Goal: Task Accomplishment & Management: Understand process/instructions

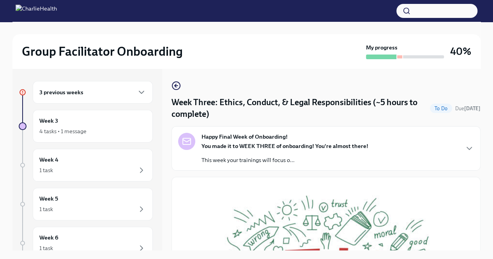
click at [127, 92] on div "3 previous weeks" at bounding box center [92, 92] width 107 height 9
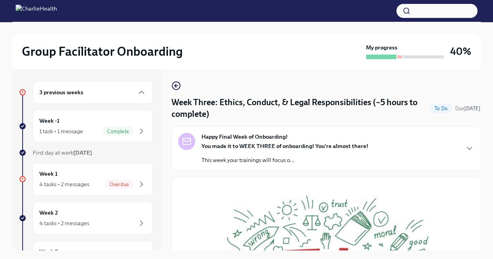
click at [140, 143] on div "3 previous weeks Week -1 1 task • 1 message Complete First day at work [DATE] W…" at bounding box center [86, 258] width 134 height 354
click at [138, 125] on div "Week -1 1 task • 1 message Complete" at bounding box center [92, 125] width 107 height 19
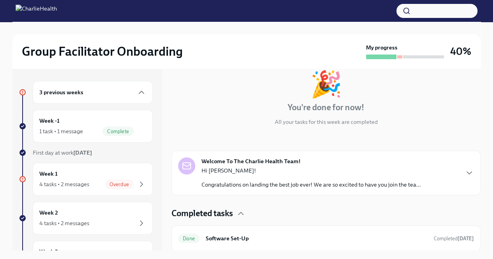
click at [315, 179] on div "Hi [PERSON_NAME]! Congratulations on landing the best job ever! We are so excit…" at bounding box center [310, 178] width 219 height 22
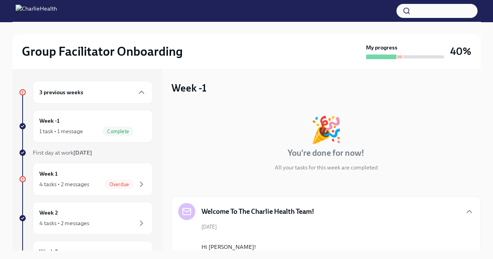
click at [77, 158] on div "3 previous weeks Week -1 1 task • 1 message Complete First day at work [DATE] W…" at bounding box center [86, 258] width 134 height 354
click at [137, 181] on icon "button" at bounding box center [141, 184] width 9 height 9
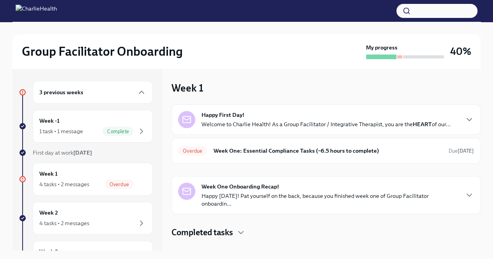
click at [307, 108] on div "Happy First Day! Welcome to Charlie Health! As a Group Facilitator / Integrativ…" at bounding box center [325, 119] width 309 height 30
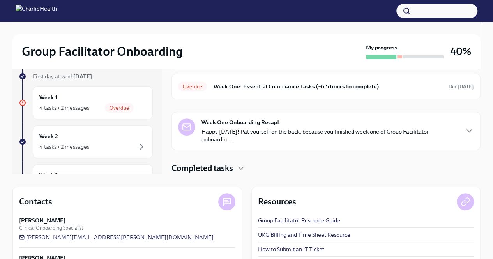
scroll to position [111, 0]
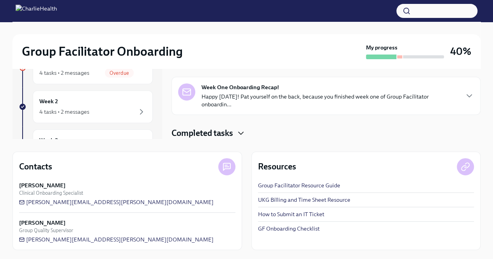
click at [238, 137] on icon "button" at bounding box center [240, 132] width 9 height 9
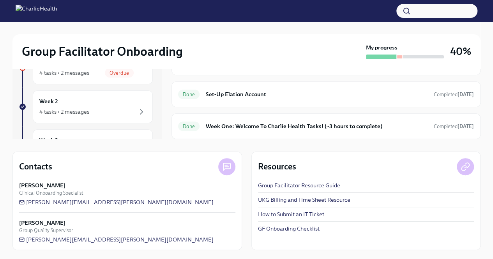
click at [238, 42] on icon "button" at bounding box center [240, 37] width 9 height 9
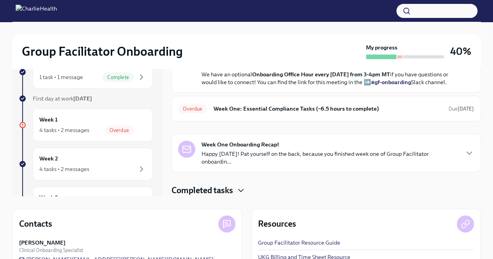
scroll to position [0, 0]
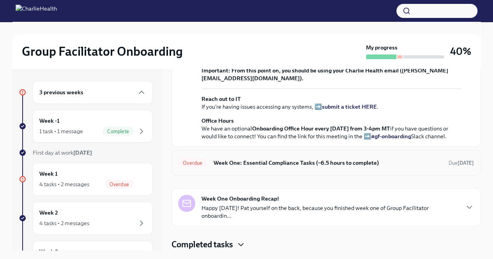
click at [336, 165] on h6 "Week One: Essential Compliance Tasks (~6.5 hours to complete)" at bounding box center [327, 162] width 229 height 9
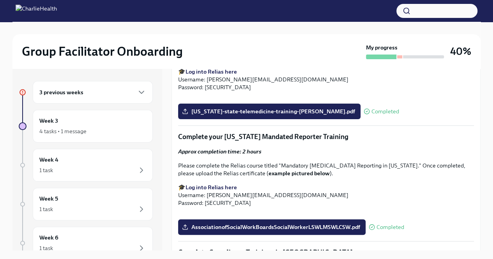
scroll to position [1090, 0]
